Goal: Task Accomplishment & Management: Manage account settings

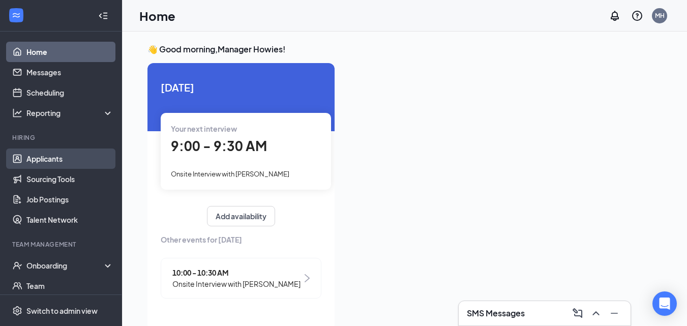
click at [42, 156] on link "Applicants" at bounding box center [69, 159] width 87 height 20
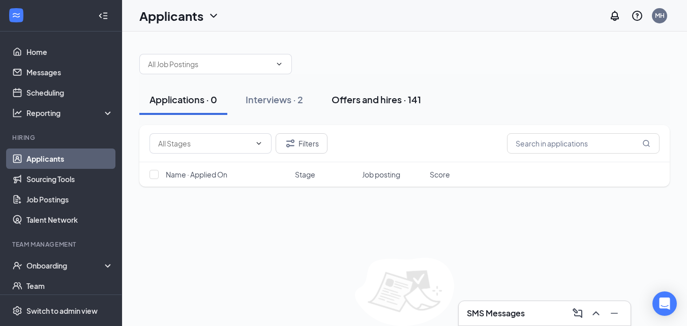
click at [407, 100] on div "Offers and hires · 141" at bounding box center [377, 99] width 90 height 13
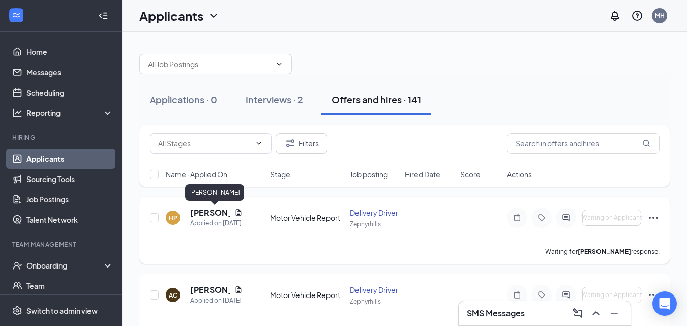
click at [211, 211] on h5 "[PERSON_NAME]" at bounding box center [210, 212] width 40 height 11
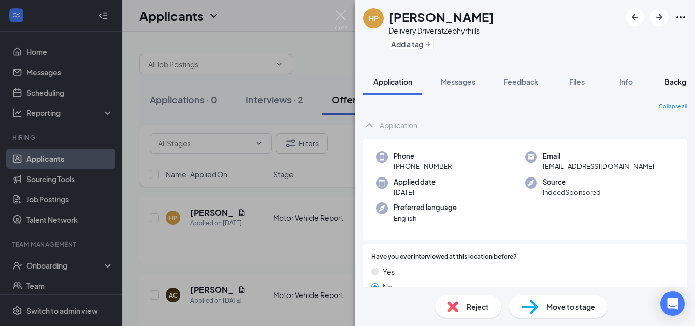
click at [679, 83] on span "Background" at bounding box center [685, 81] width 42 height 9
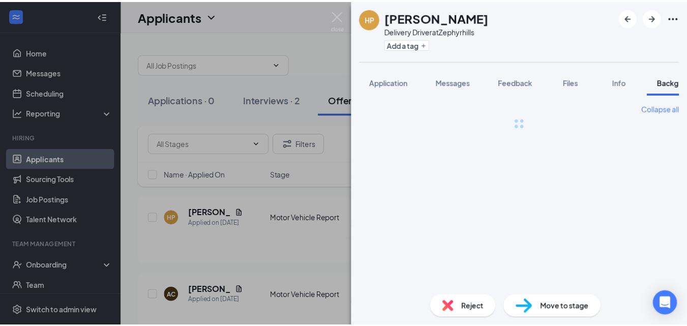
scroll to position [0, 32]
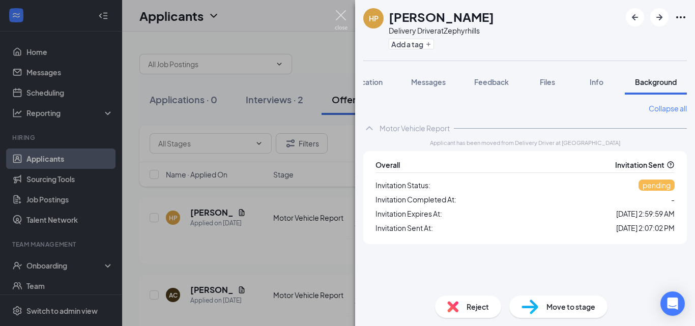
click at [342, 16] on img at bounding box center [341, 20] width 13 height 20
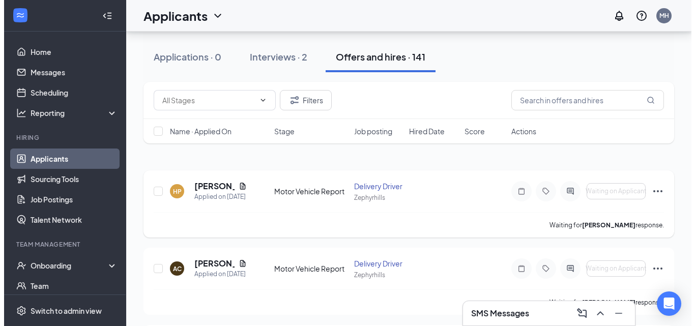
scroll to position [51, 0]
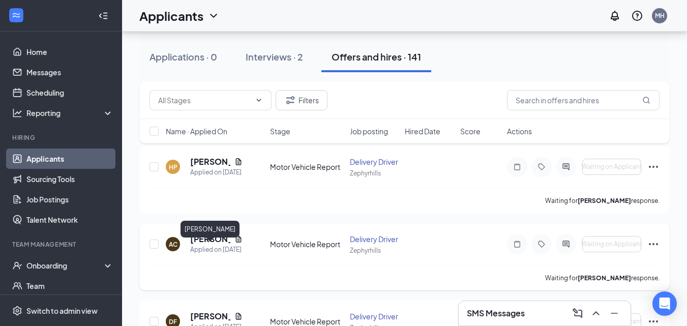
click at [213, 245] on h5 "[PERSON_NAME]" at bounding box center [210, 239] width 40 height 11
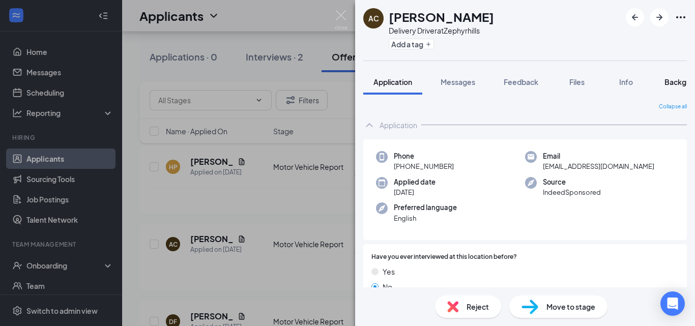
click at [678, 79] on span "Background" at bounding box center [685, 81] width 42 height 9
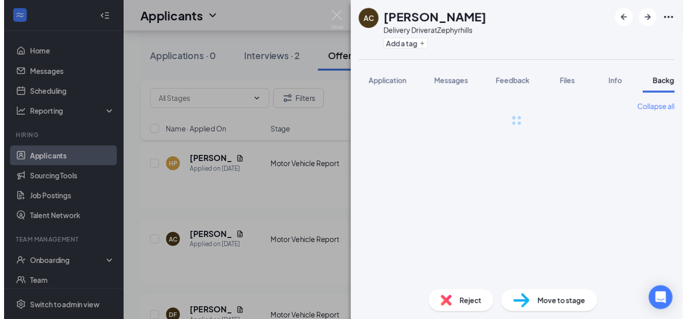
scroll to position [0, 32]
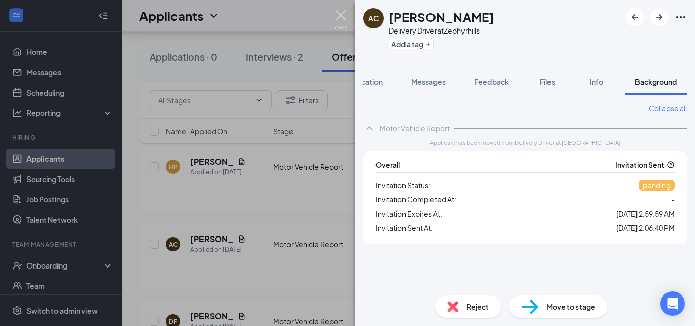
click at [340, 19] on img at bounding box center [341, 20] width 13 height 20
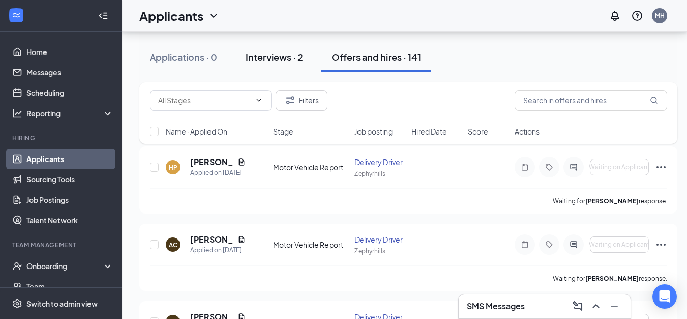
click at [278, 57] on div "Interviews · 2" at bounding box center [274, 56] width 57 height 13
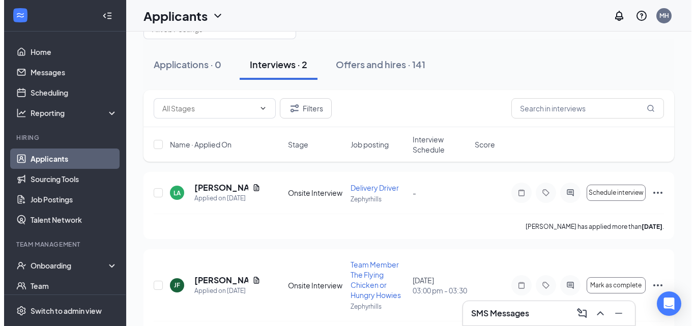
scroll to position [17, 0]
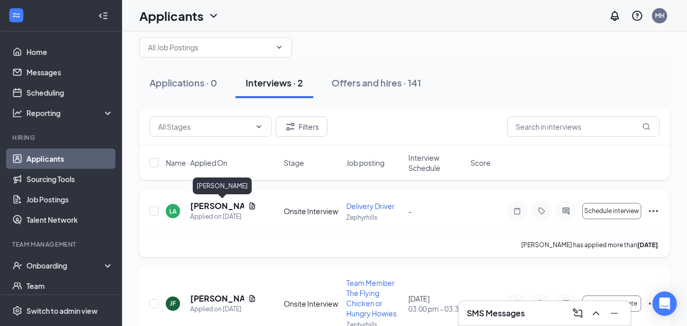
click at [226, 208] on h5 "[PERSON_NAME]" at bounding box center [217, 205] width 54 height 11
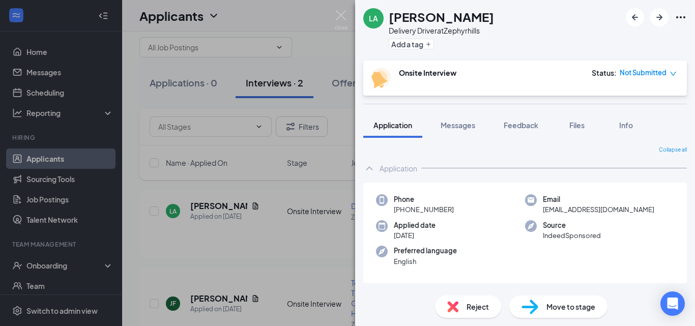
click at [477, 306] on span "Reject" at bounding box center [478, 306] width 22 height 11
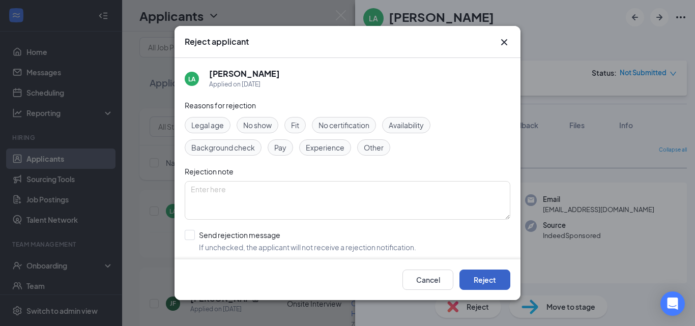
click at [490, 280] on button "Reject" at bounding box center [484, 280] width 51 height 20
